Goal: Task Accomplishment & Management: Use online tool/utility

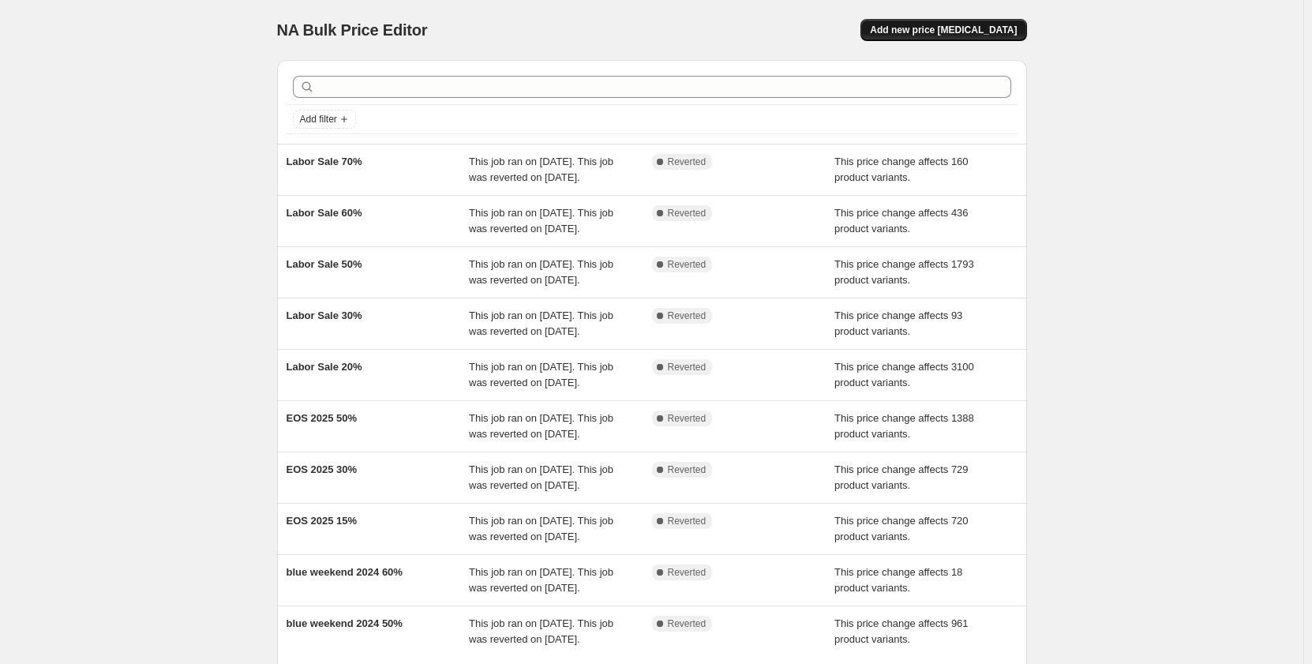
click at [964, 32] on span "Add new price [MEDICAL_DATA]" at bounding box center [943, 30] width 147 height 13
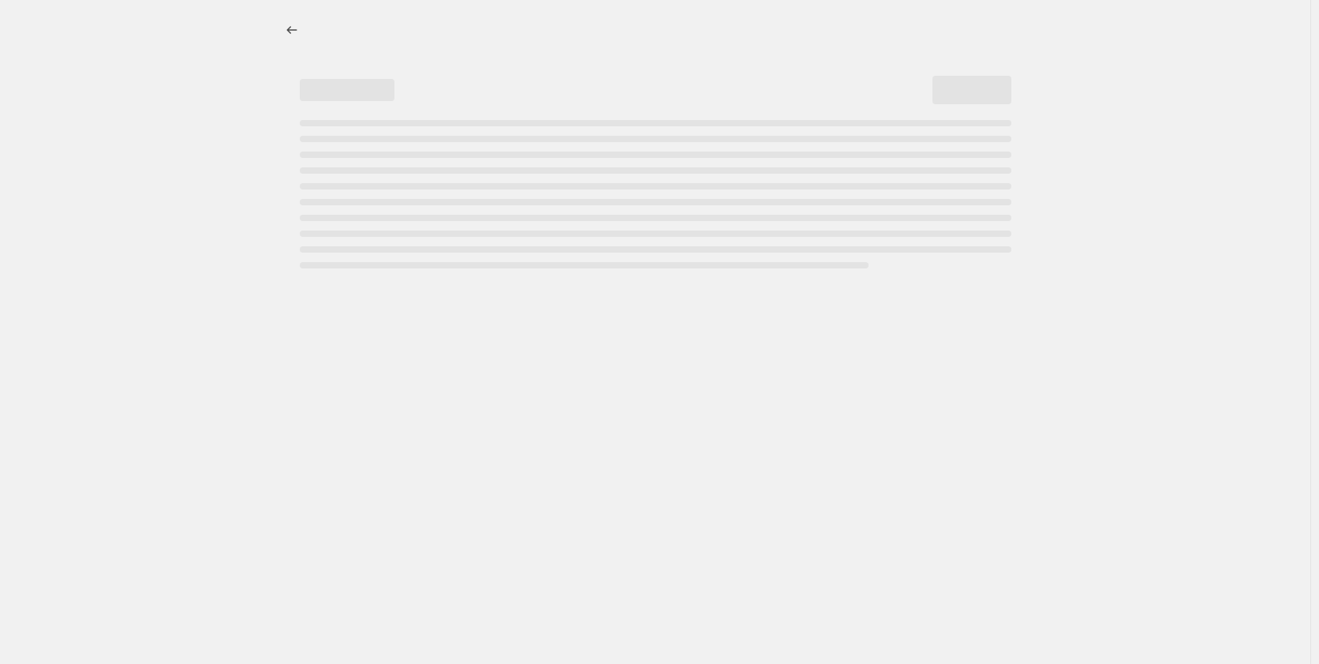
select select "percentage"
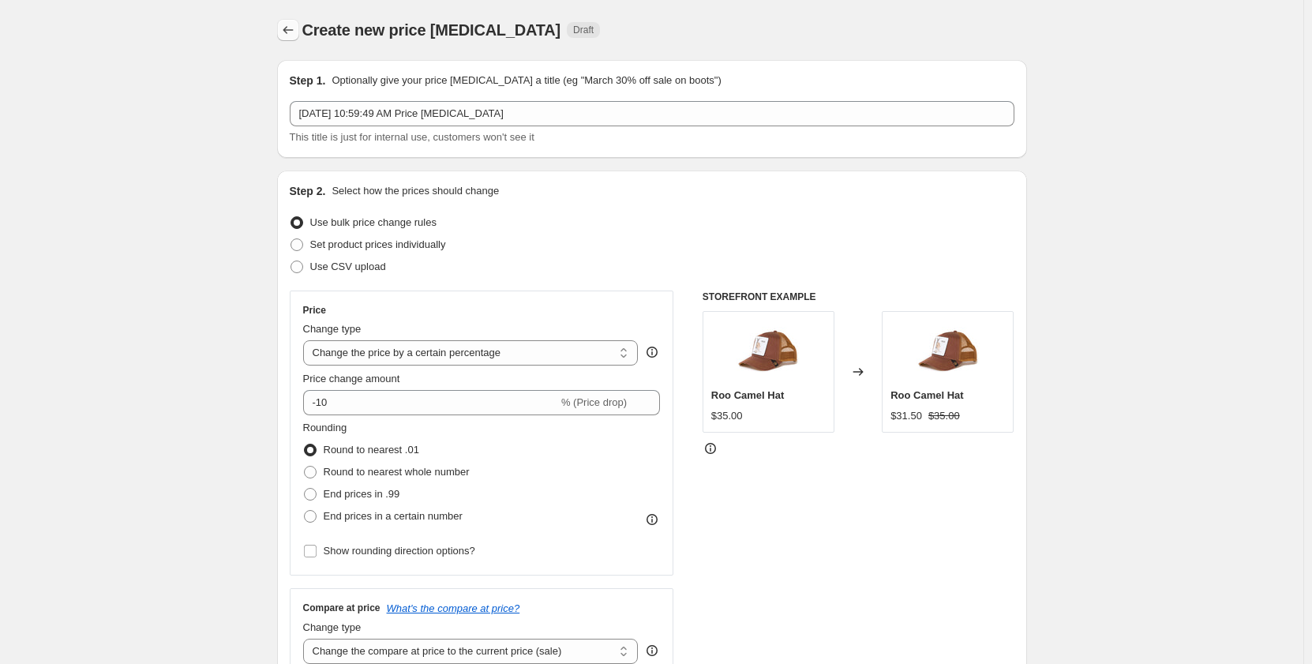
click at [289, 29] on icon "Price change jobs" at bounding box center [288, 30] width 16 height 16
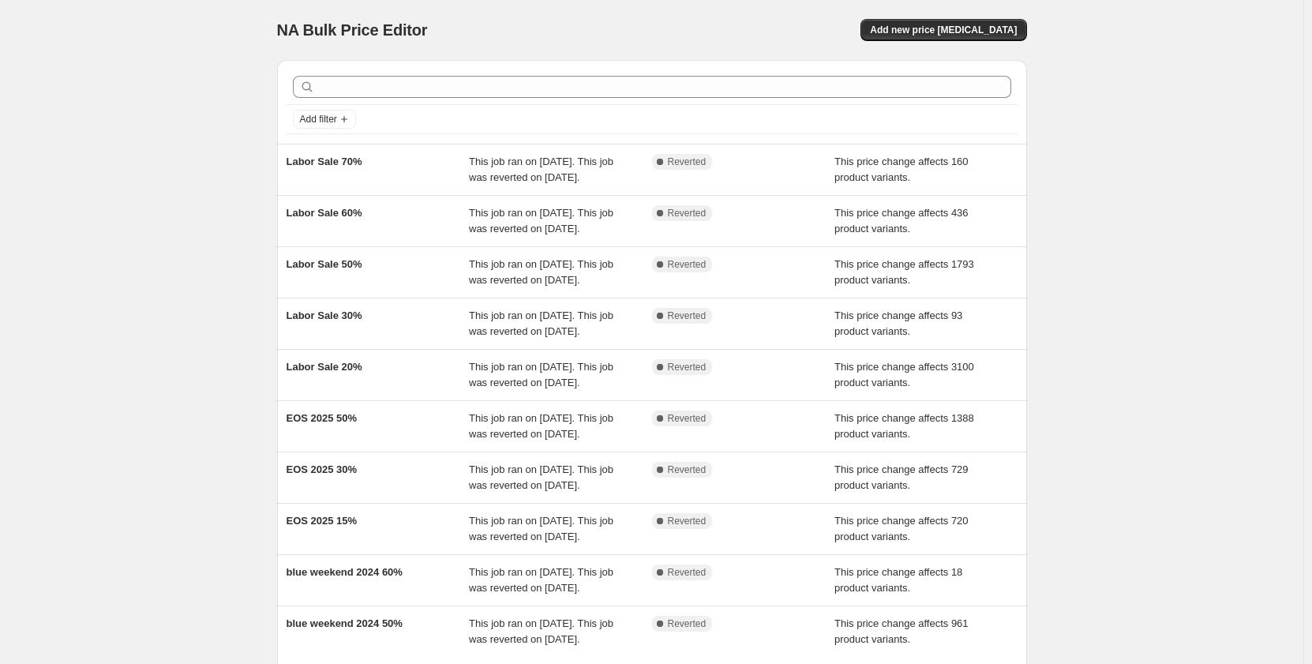
click at [264, 313] on div "NA Bulk Price Editor. This page is ready NA Bulk Price Editor Add new price [ME…" at bounding box center [652, 406] width 788 height 813
click at [256, 435] on div "NA Bulk Price Editor. This page is ready NA Bulk Price Editor Add new price [ME…" at bounding box center [651, 406] width 1303 height 813
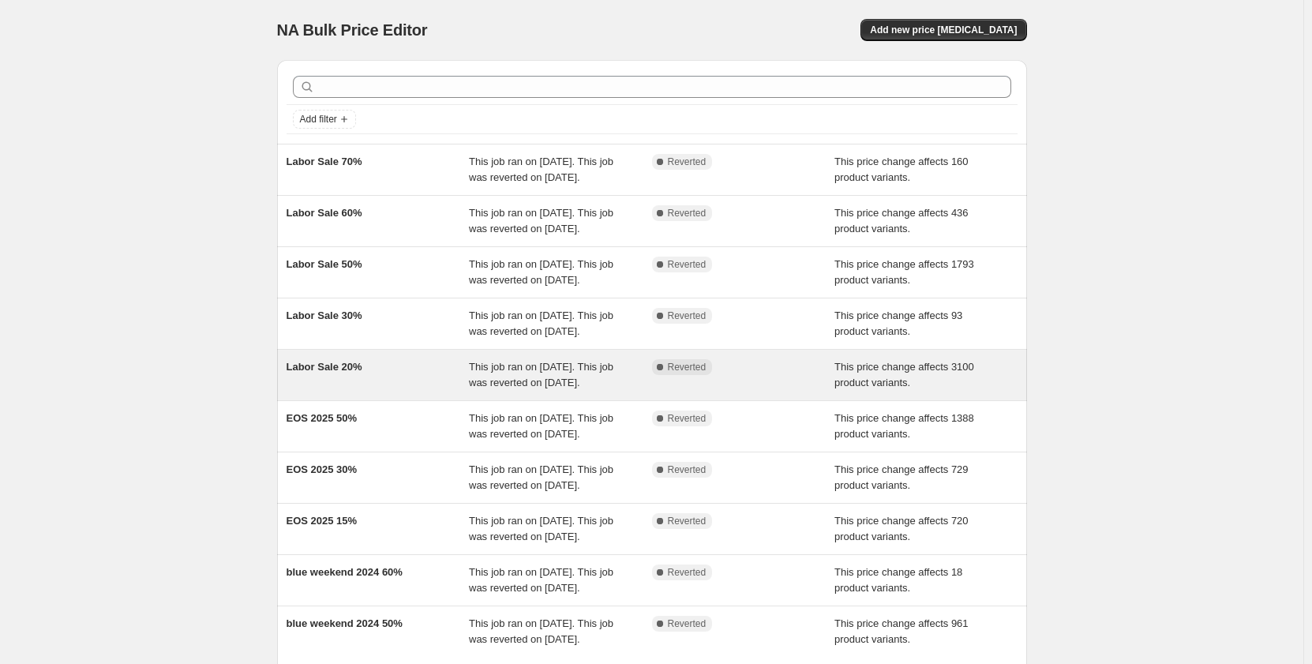
click at [368, 391] on div "Labor Sale 20%" at bounding box center [377, 375] width 183 height 32
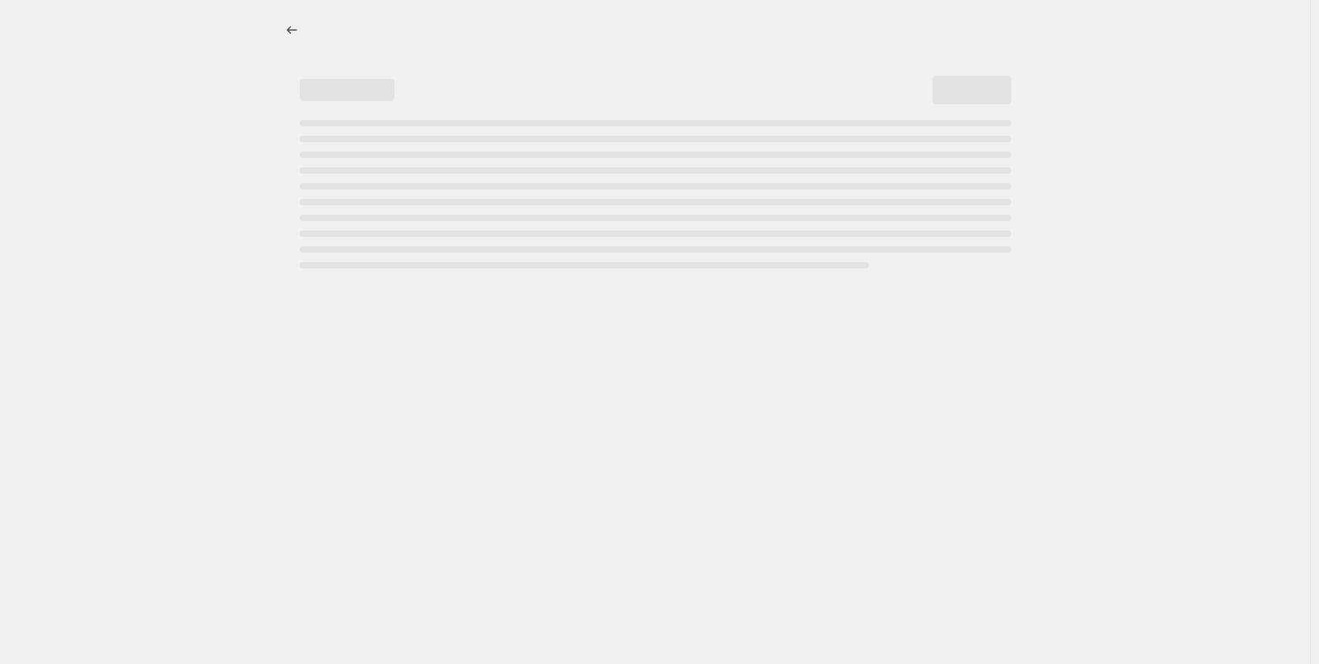
select select "pcap"
select select "no_change"
select select "collection"
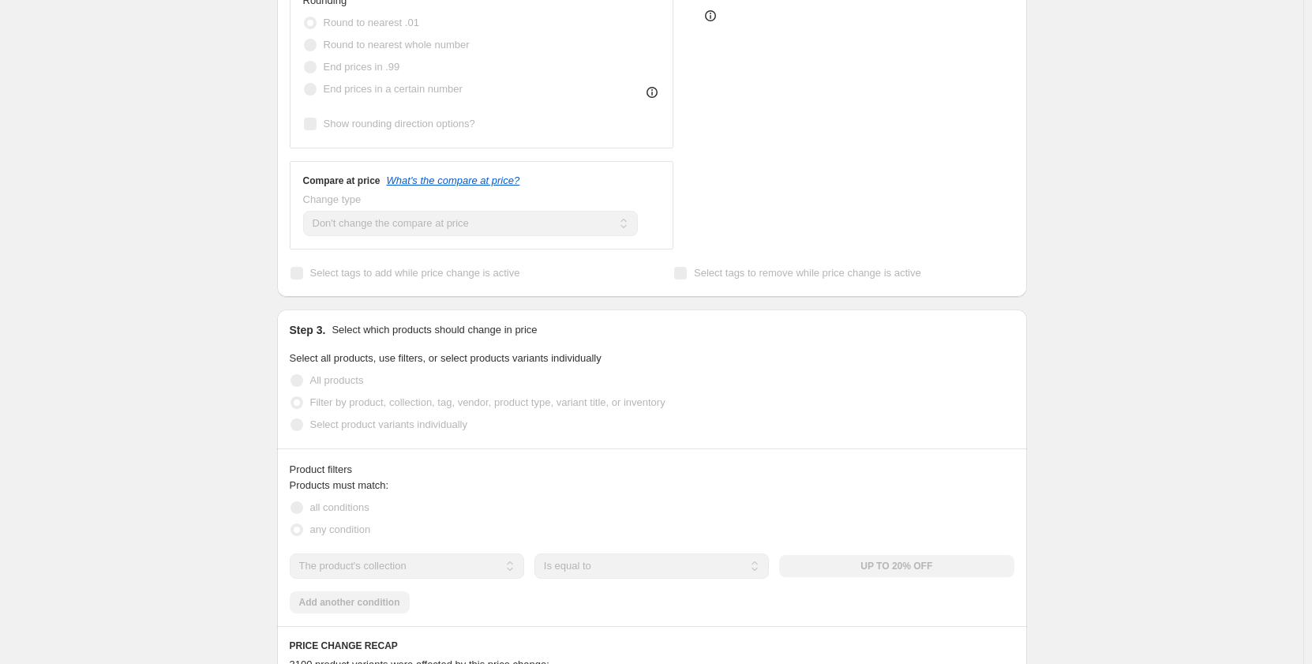
click at [26, 301] on div "Labor Sale 20%. This page is ready Labor Sale 20% Complete Reverted Copy to new…" at bounding box center [651, 518] width 1303 height 2140
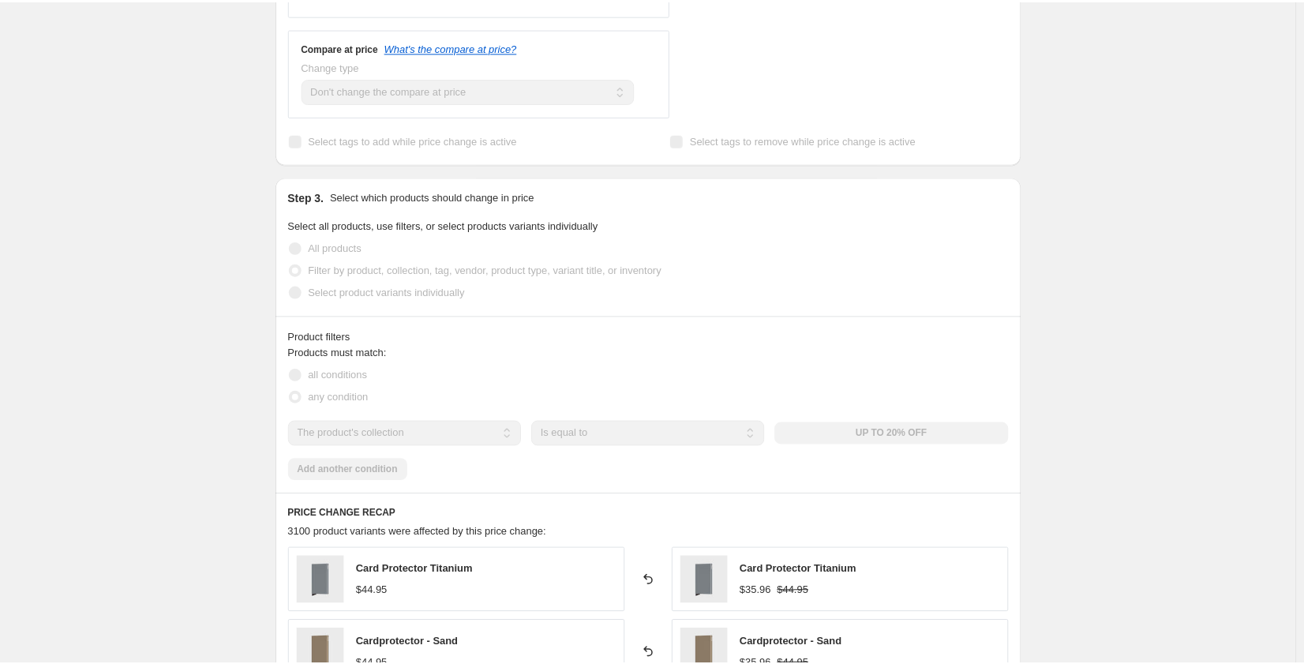
scroll to position [710, 0]
